Goal: Navigation & Orientation: Find specific page/section

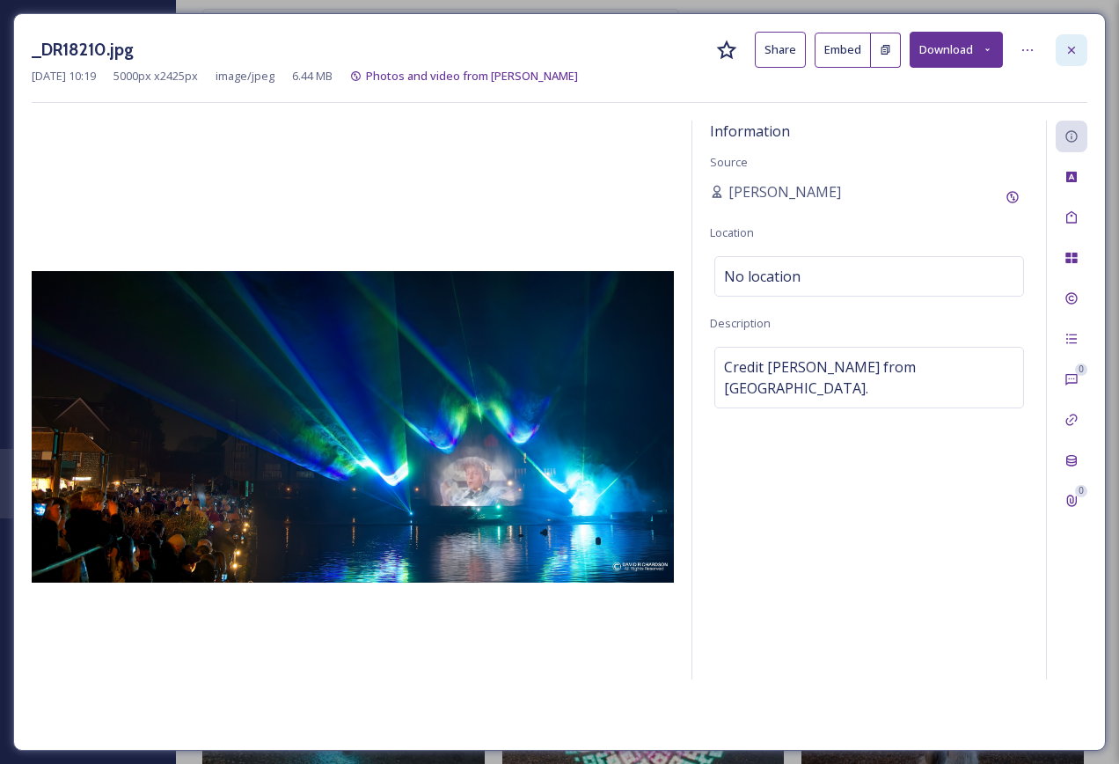
click at [1071, 46] on icon at bounding box center [1072, 50] width 14 height 14
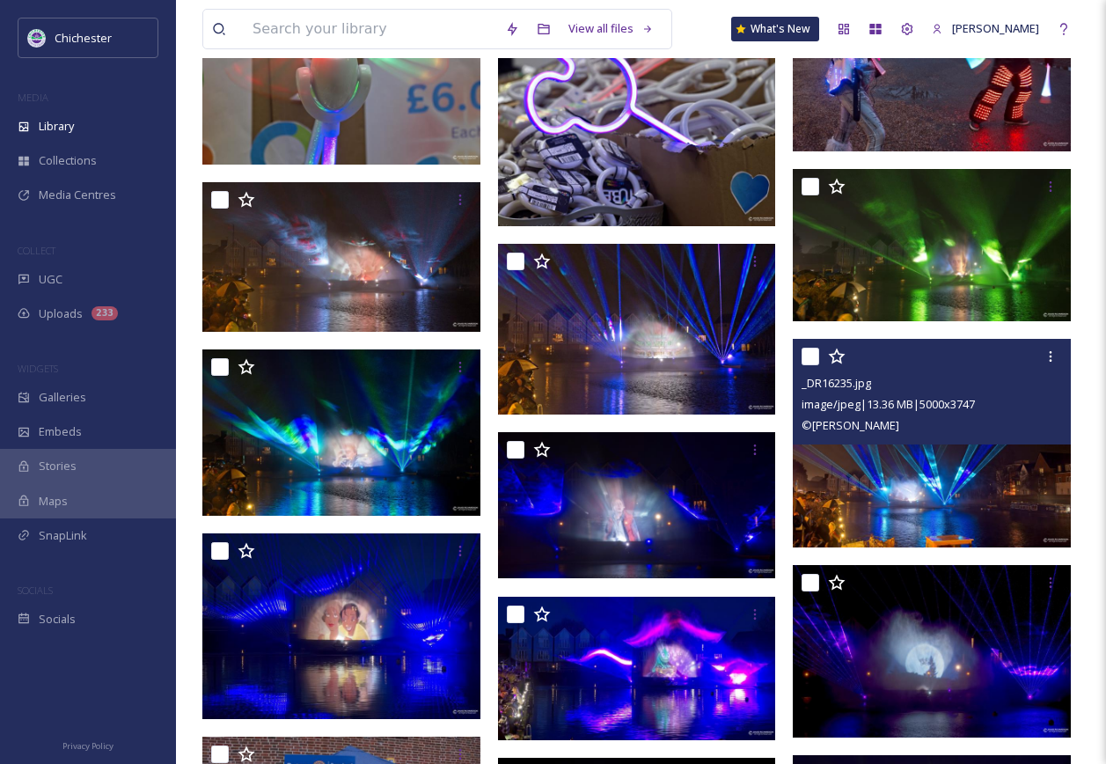
scroll to position [1408, 0]
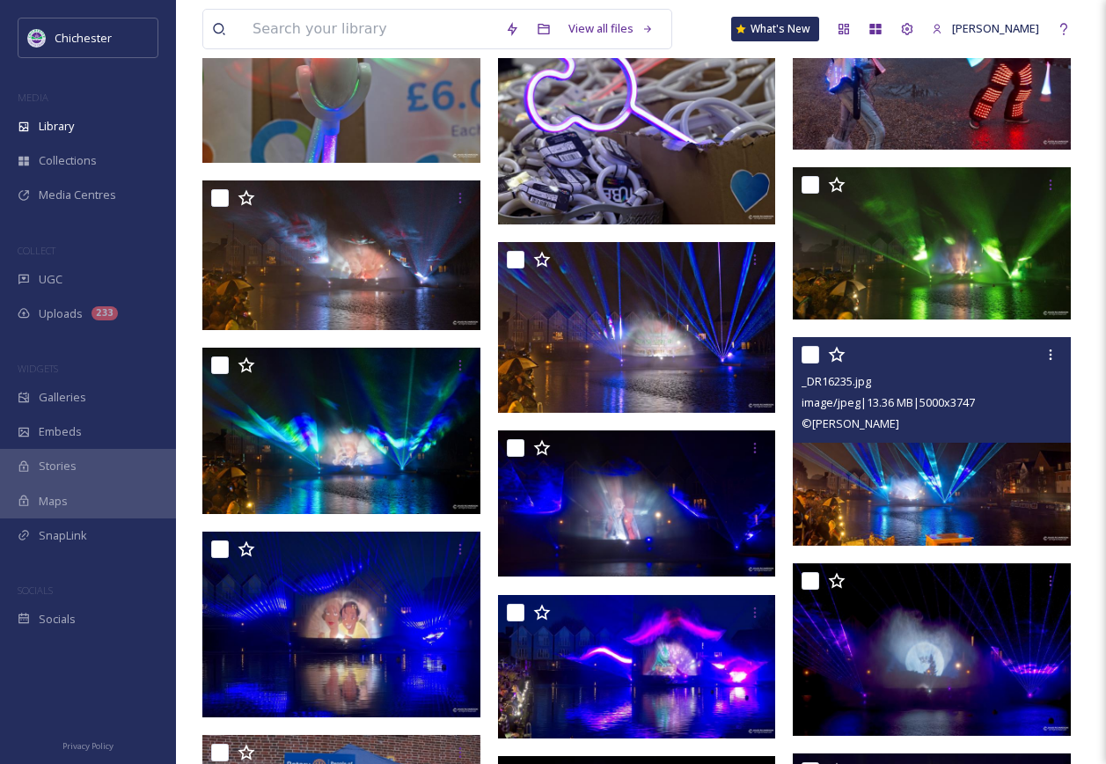
click at [960, 502] on img at bounding box center [932, 441] width 278 height 209
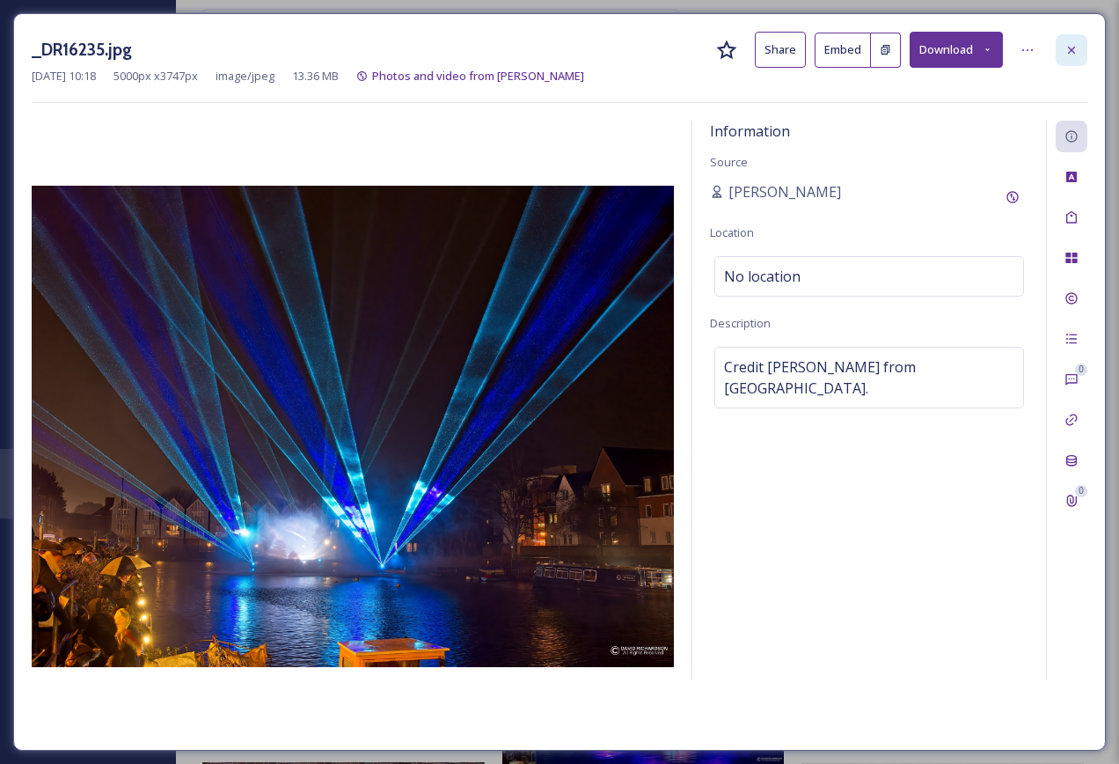
click at [1077, 54] on icon at bounding box center [1072, 50] width 14 height 14
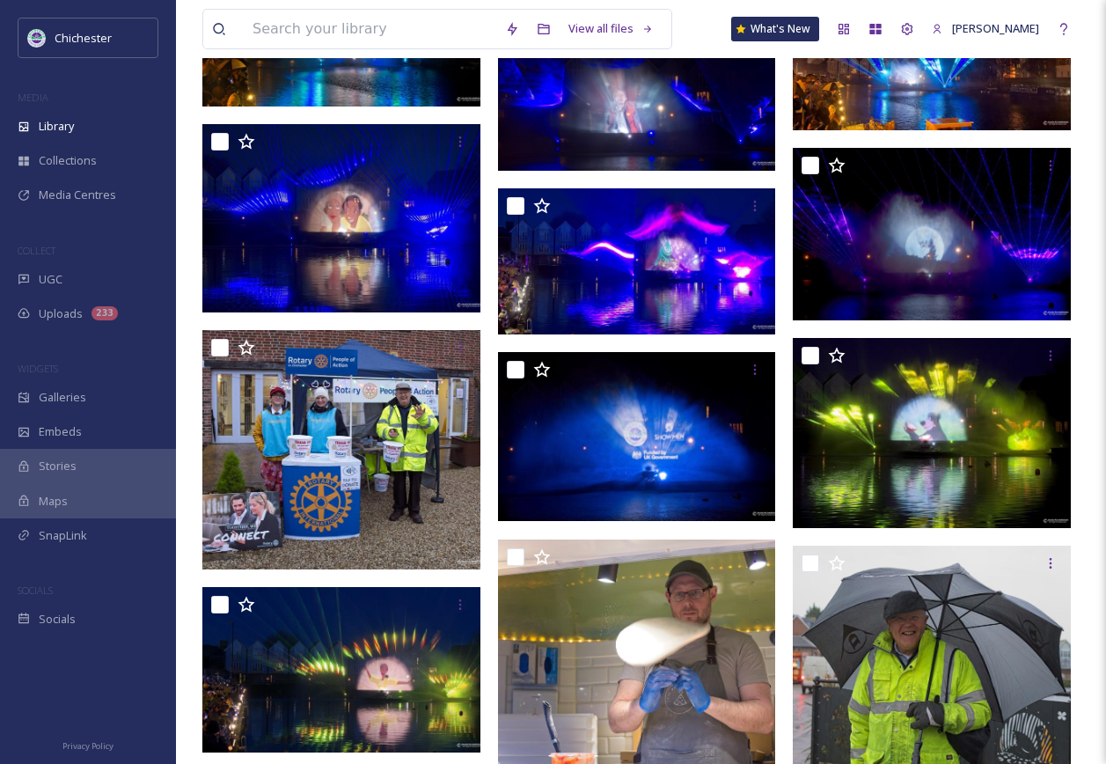
scroll to position [1936, 0]
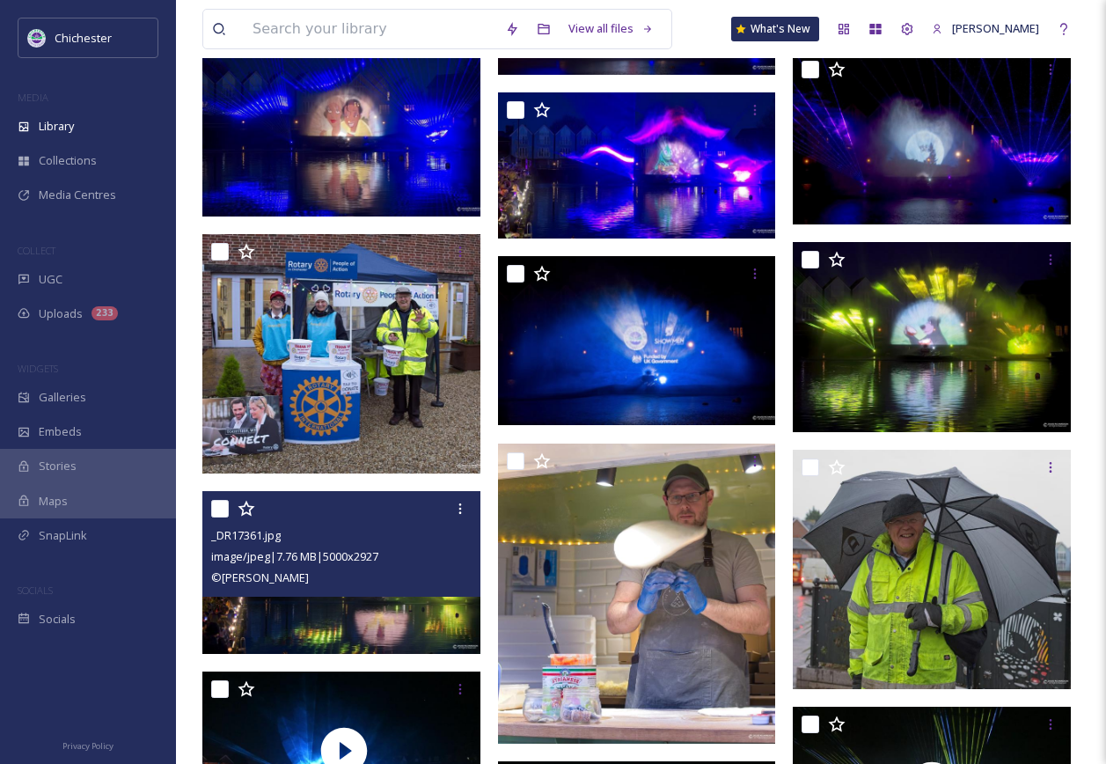
click at [426, 622] on img at bounding box center [341, 572] width 278 height 163
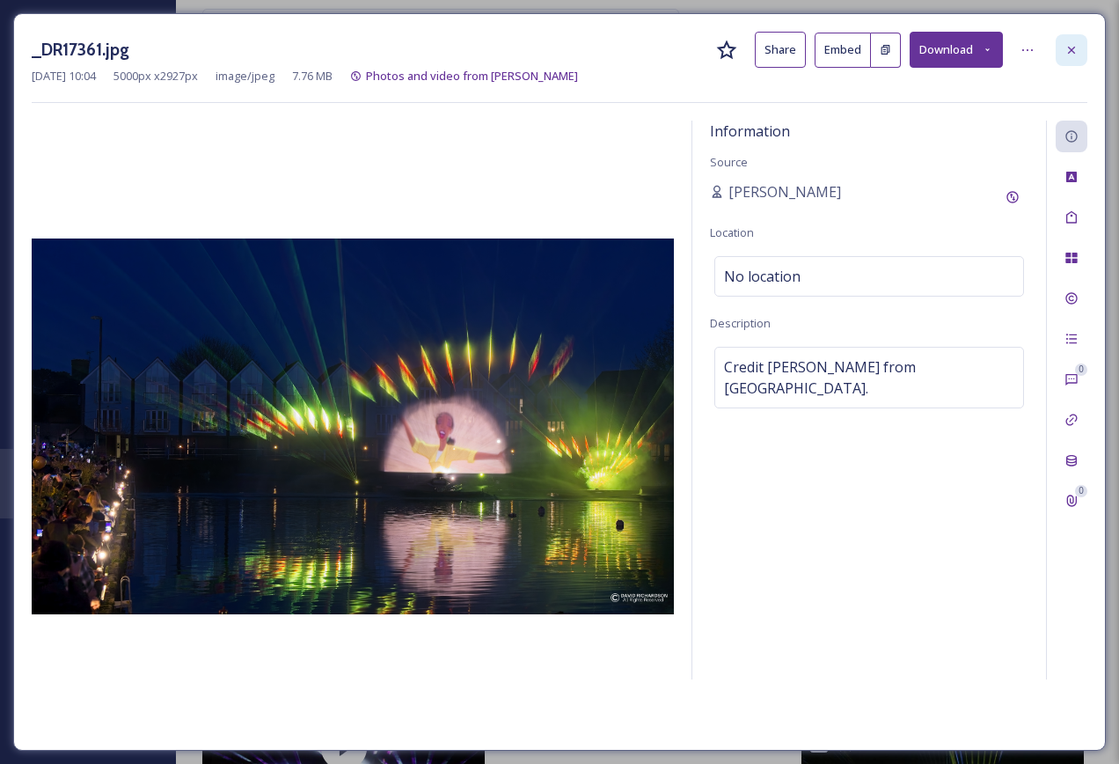
click at [1081, 53] on div at bounding box center [1072, 50] width 32 height 32
